Goal: Task Accomplishment & Management: Manage account settings

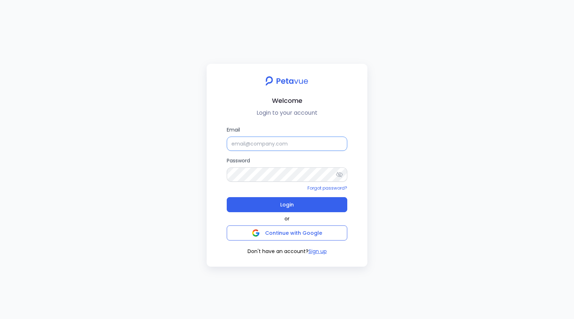
type input "[EMAIL_ADDRESS][DOMAIN_NAME]"
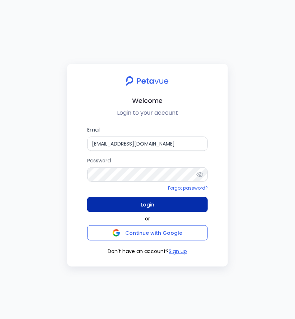
click at [137, 205] on button "Login" at bounding box center [147, 204] width 120 height 15
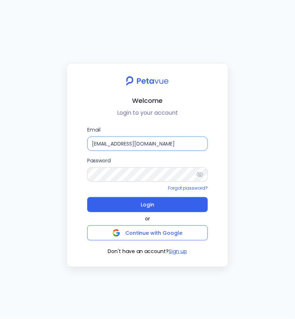
click at [161, 147] on input "support+turingvue@petavue.com" at bounding box center [147, 144] width 120 height 14
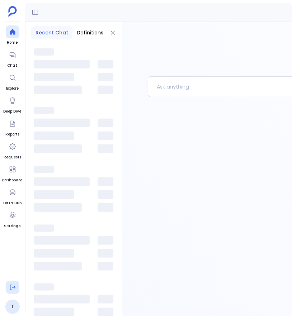
click at [10, 289] on icon at bounding box center [12, 287] width 5 height 5
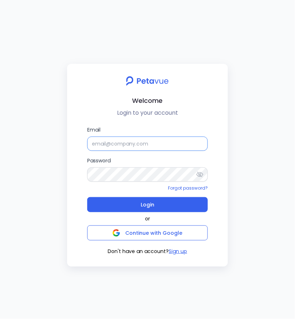
type input "support+turingvuestag@petavue.com"
click at [122, 143] on input "support+turingvuestag@petavue.com" at bounding box center [147, 144] width 120 height 14
click at [49, 152] on div "Welcome Login to your account Email support+turingvuestag@petavue.com Password …" at bounding box center [147, 159] width 295 height 319
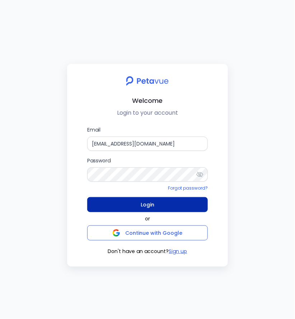
click at [153, 205] on span "Login" at bounding box center [148, 205] width 14 height 10
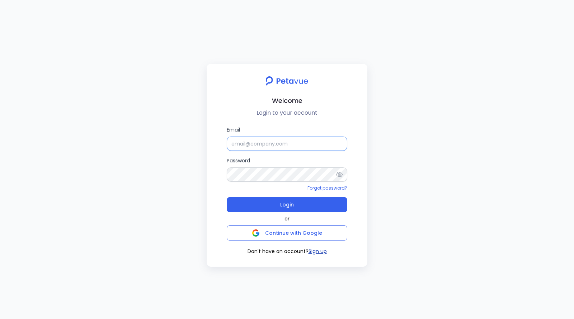
type input "support+turingvue@petavue.com"
click at [317, 252] on button "Sign up" at bounding box center [317, 252] width 18 height 8
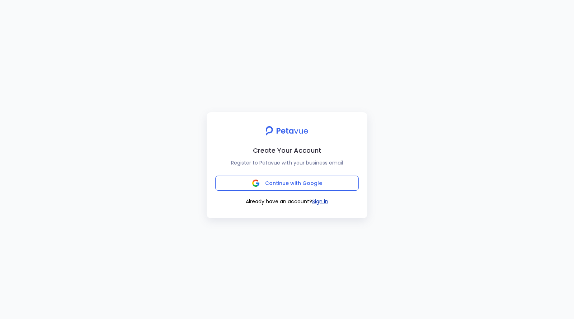
click at [320, 202] on button "Sign in" at bounding box center [320, 202] width 16 height 8
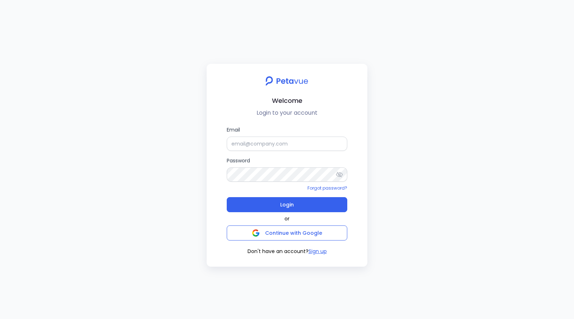
type input "support+turingvue@petavue.com"
type input "[EMAIL_ADDRESS][DOMAIN_NAME]"
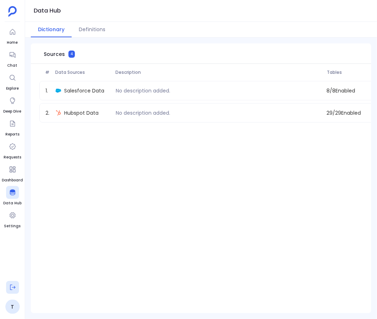
click at [11, 286] on icon at bounding box center [12, 287] width 7 height 7
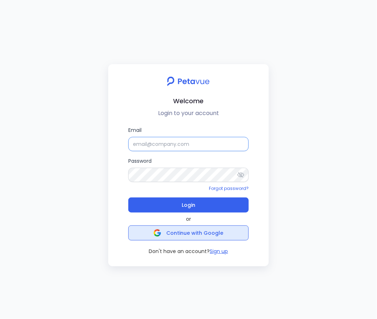
type input "[EMAIL_ADDRESS][DOMAIN_NAME]"
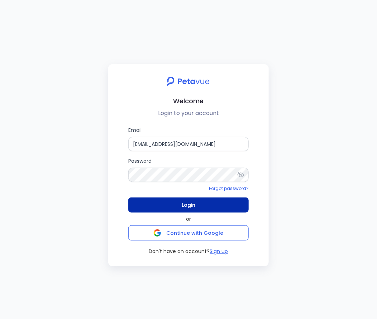
click at [195, 206] on button "Login" at bounding box center [188, 205] width 120 height 15
